Goal: Transaction & Acquisition: Purchase product/service

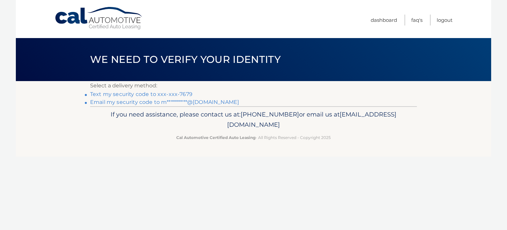
click at [143, 97] on link "Text my security code to xxx-xxx-7679" at bounding box center [141, 94] width 102 height 6
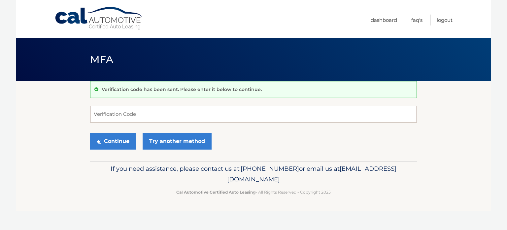
click at [151, 110] on input "Verification Code" at bounding box center [253, 114] width 327 height 17
type input "612828"
click at [90, 133] on button "Continue" at bounding box center [113, 141] width 46 height 17
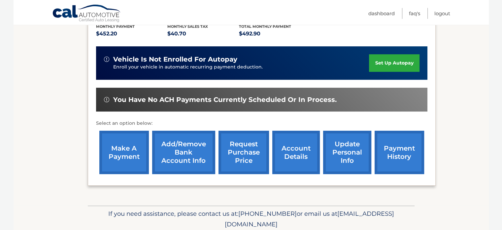
scroll to position [149, 0]
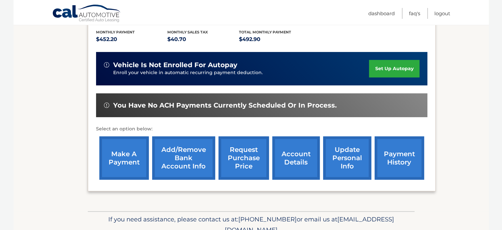
click at [127, 163] on link "make a payment" at bounding box center [124, 157] width 50 height 43
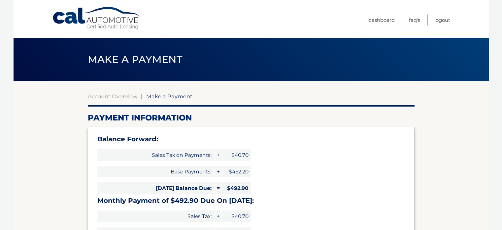
select select "YjBiZTYxMzAtNmQ2YS00OGJmLWFlZTItMjRlMzk0NjFjZDQz"
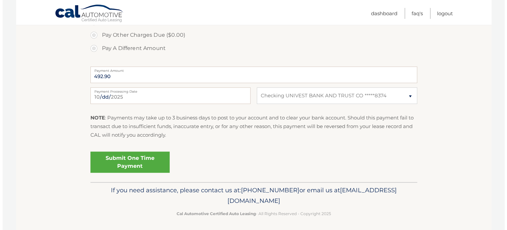
scroll to position [285, 0]
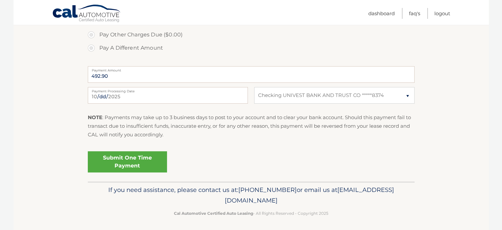
click at [140, 172] on link "Submit One Time Payment" at bounding box center [127, 161] width 79 height 21
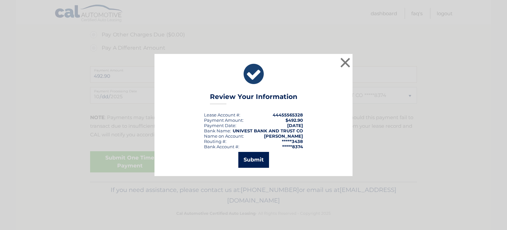
click at [254, 165] on button "Submit" at bounding box center [253, 160] width 31 height 16
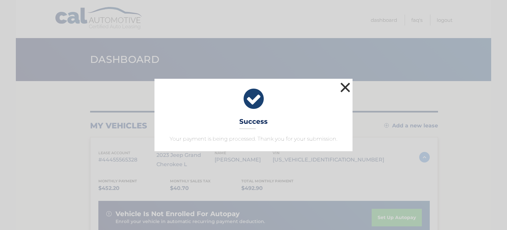
click at [346, 82] on button "×" at bounding box center [345, 87] width 13 height 13
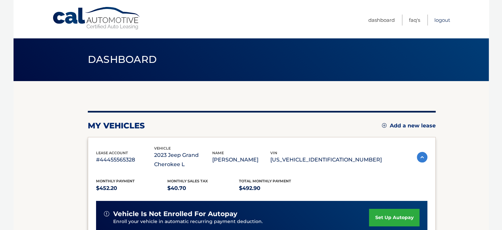
click at [435, 21] on link "Logout" at bounding box center [443, 20] width 16 height 11
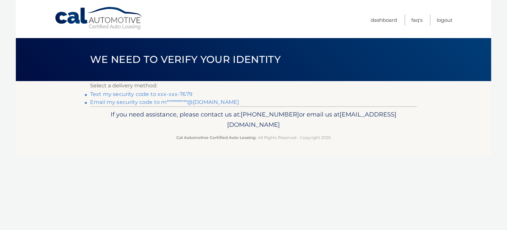
click at [184, 97] on link "Text my security code to xxx-xxx-7679" at bounding box center [141, 94] width 102 height 6
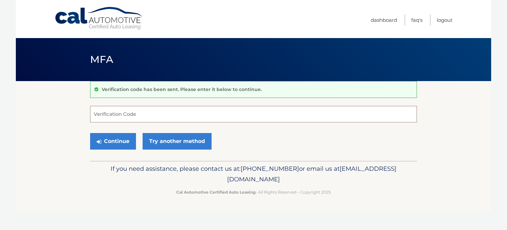
click at [170, 112] on input "Verification Code" at bounding box center [253, 114] width 327 height 17
click at [169, 114] on input "Verification Code" at bounding box center [253, 114] width 327 height 17
type input "637296"
click at [90, 133] on button "Continue" at bounding box center [113, 141] width 46 height 17
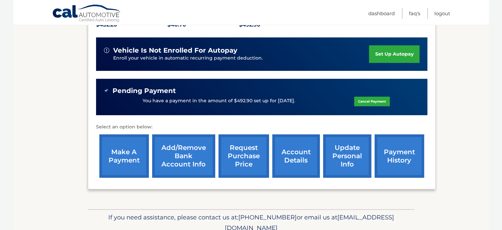
scroll to position [166, 0]
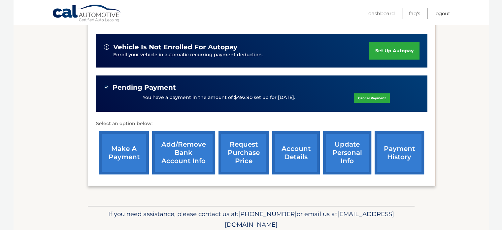
click at [394, 146] on link "payment history" at bounding box center [400, 152] width 50 height 43
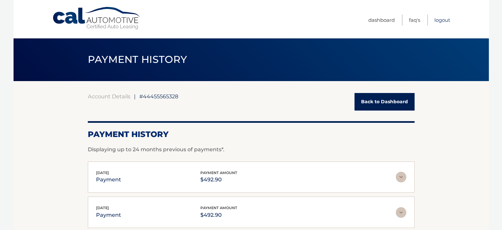
click at [440, 20] on link "Logout" at bounding box center [443, 20] width 16 height 11
